Goal: Information Seeking & Learning: Learn about a topic

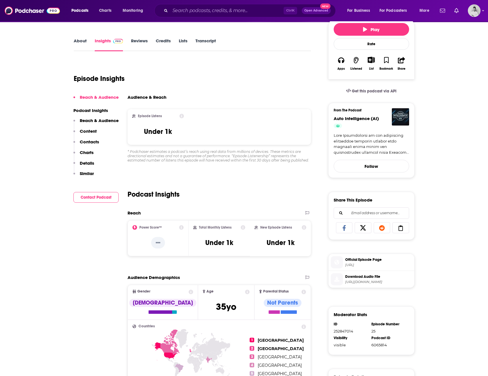
scroll to position [144, 0]
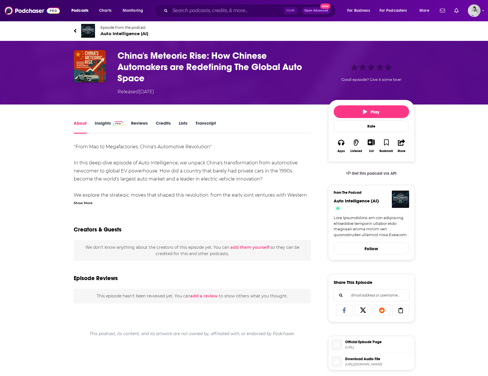
click at [102, 120] on div "About Insights Reviews Credits Lists Transcript" at bounding box center [193, 126] width 238 height 14
click at [103, 124] on link "Insights" at bounding box center [109, 126] width 29 height 13
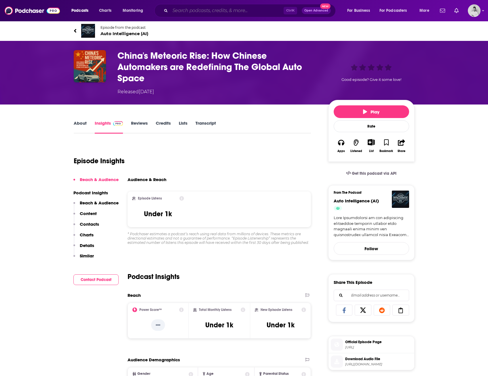
drag, startPoint x: 187, startPoint y: 11, endPoint x: 191, endPoint y: 12, distance: 4.7
click at [187, 11] on input "Search podcasts, credits, & more..." at bounding box center [226, 10] width 113 height 9
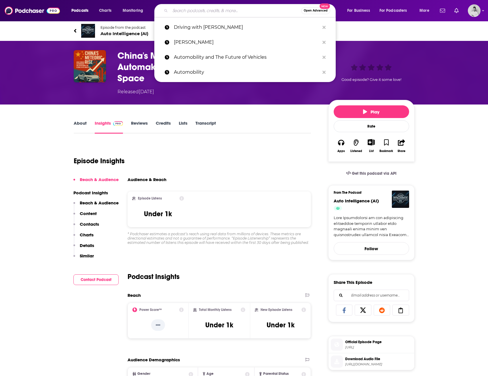
paste input "https://www.podchaser.com/podcasts/the-finance-garage-5825179/episodes/ep-19-ar…"
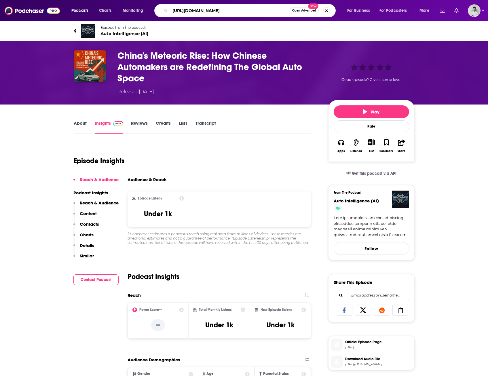
scroll to position [0, 132]
type input "https://www.podchaser.com/podcasts/the-finance-garage-5825179/episodes/ep-19-ar…"
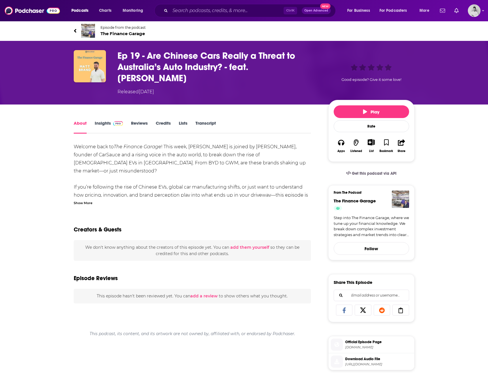
click at [104, 120] on link "Insights" at bounding box center [109, 126] width 29 height 13
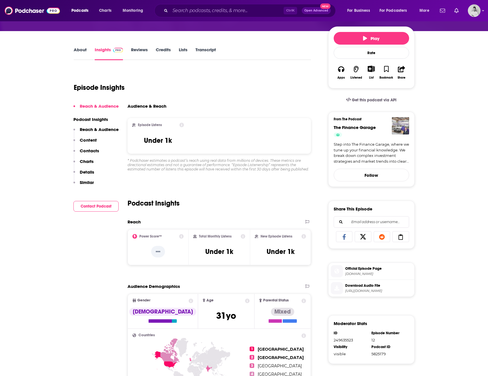
scroll to position [86, 0]
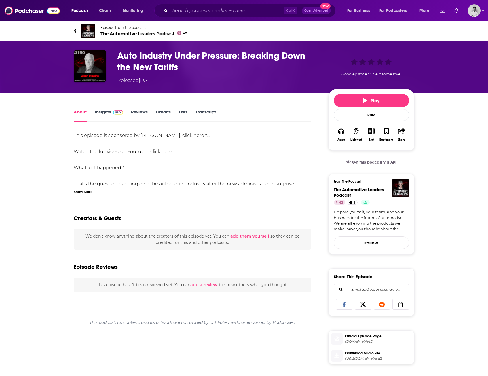
click at [101, 112] on link "Insights" at bounding box center [109, 115] width 29 height 13
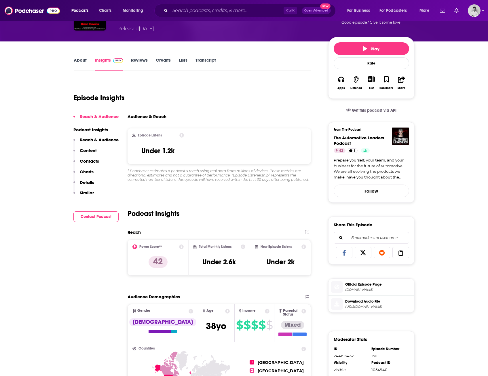
scroll to position [58, 0]
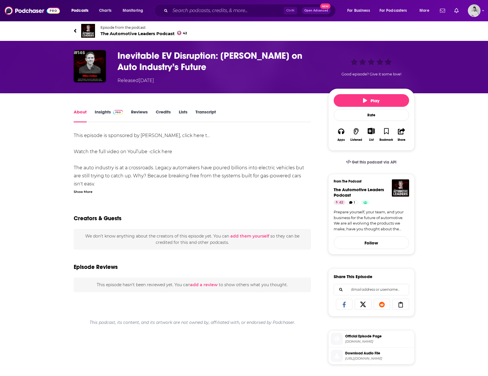
click at [99, 111] on link "Insights" at bounding box center [109, 115] width 29 height 13
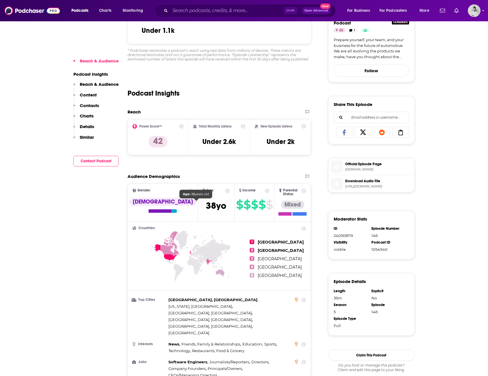
scroll to position [173, 0]
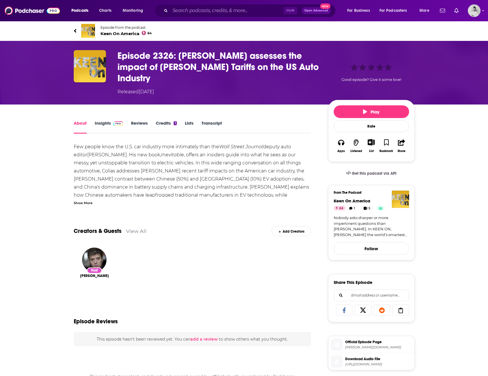
click at [100, 120] on link "Insights" at bounding box center [109, 126] width 29 height 13
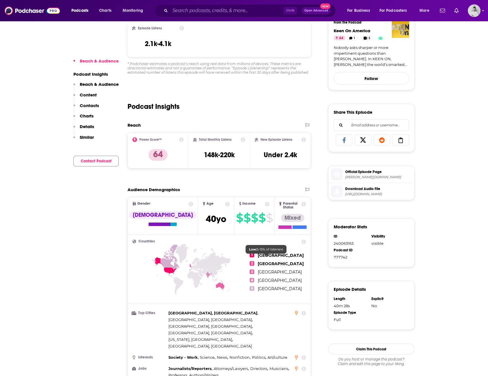
scroll to position [173, 0]
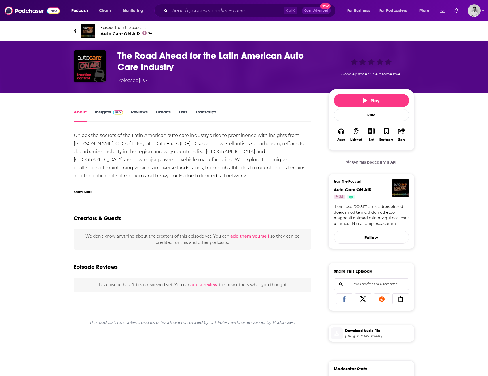
click at [106, 111] on link "Insights" at bounding box center [109, 115] width 29 height 13
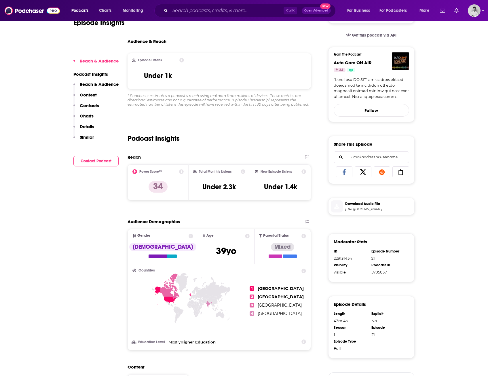
scroll to position [173, 0]
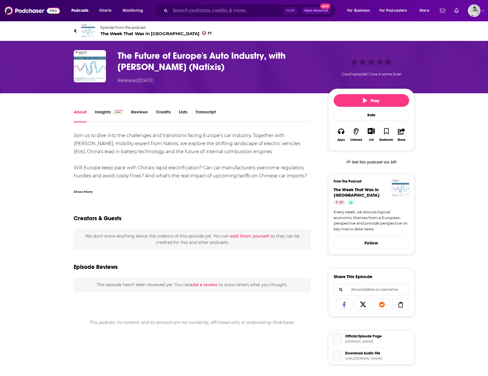
click at [103, 112] on link "Insights" at bounding box center [109, 115] width 29 height 13
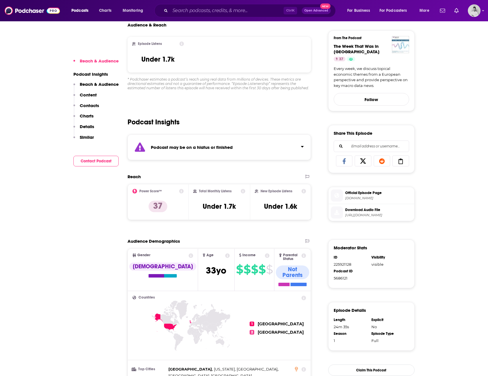
scroll to position [144, 0]
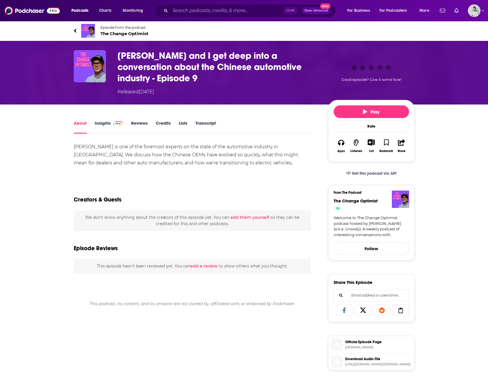
click at [105, 124] on link "Insights" at bounding box center [109, 126] width 29 height 13
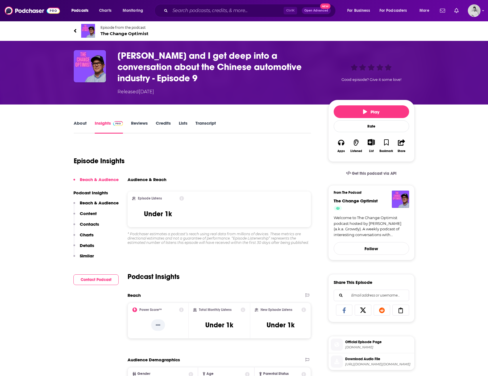
scroll to position [115, 0]
